Goal: Task Accomplishment & Management: Manage account settings

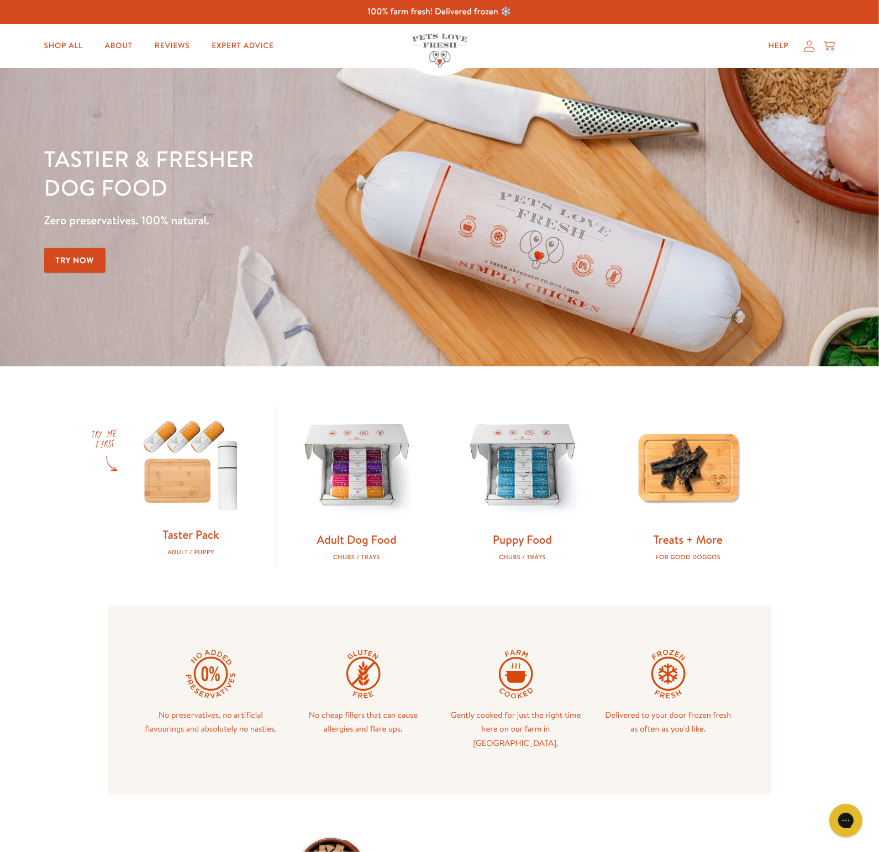
click at [809, 47] on icon at bounding box center [809, 46] width 11 height 12
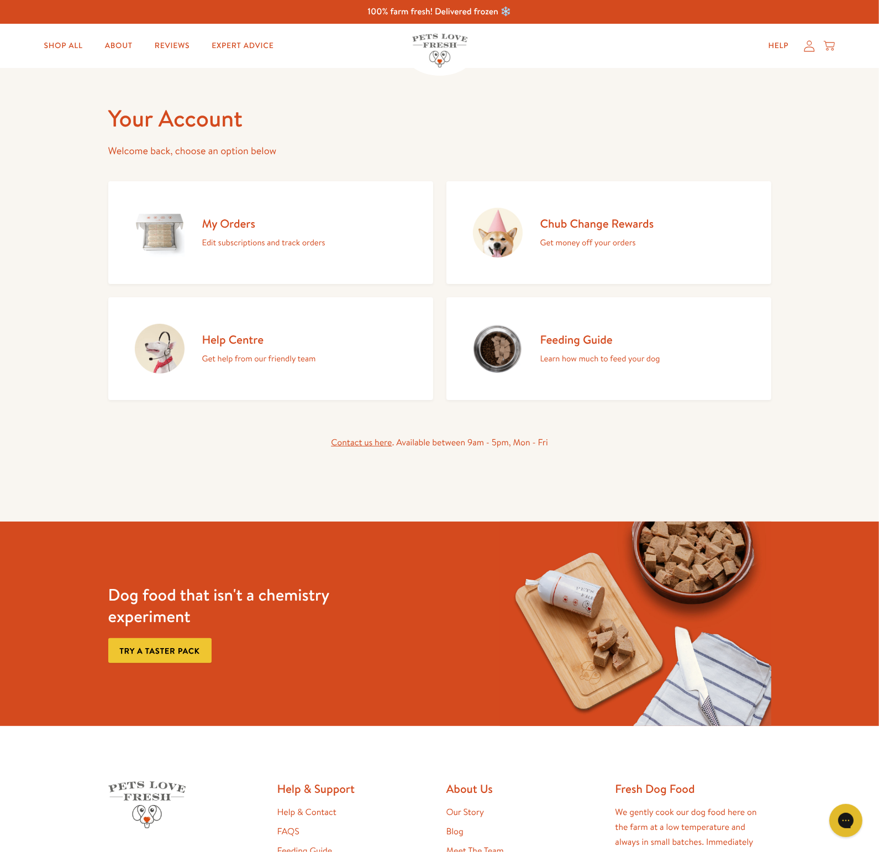
click at [256, 237] on p "Edit subscriptions and track orders" at bounding box center [263, 242] width 123 height 14
